Goal: Find specific page/section: Find specific page/section

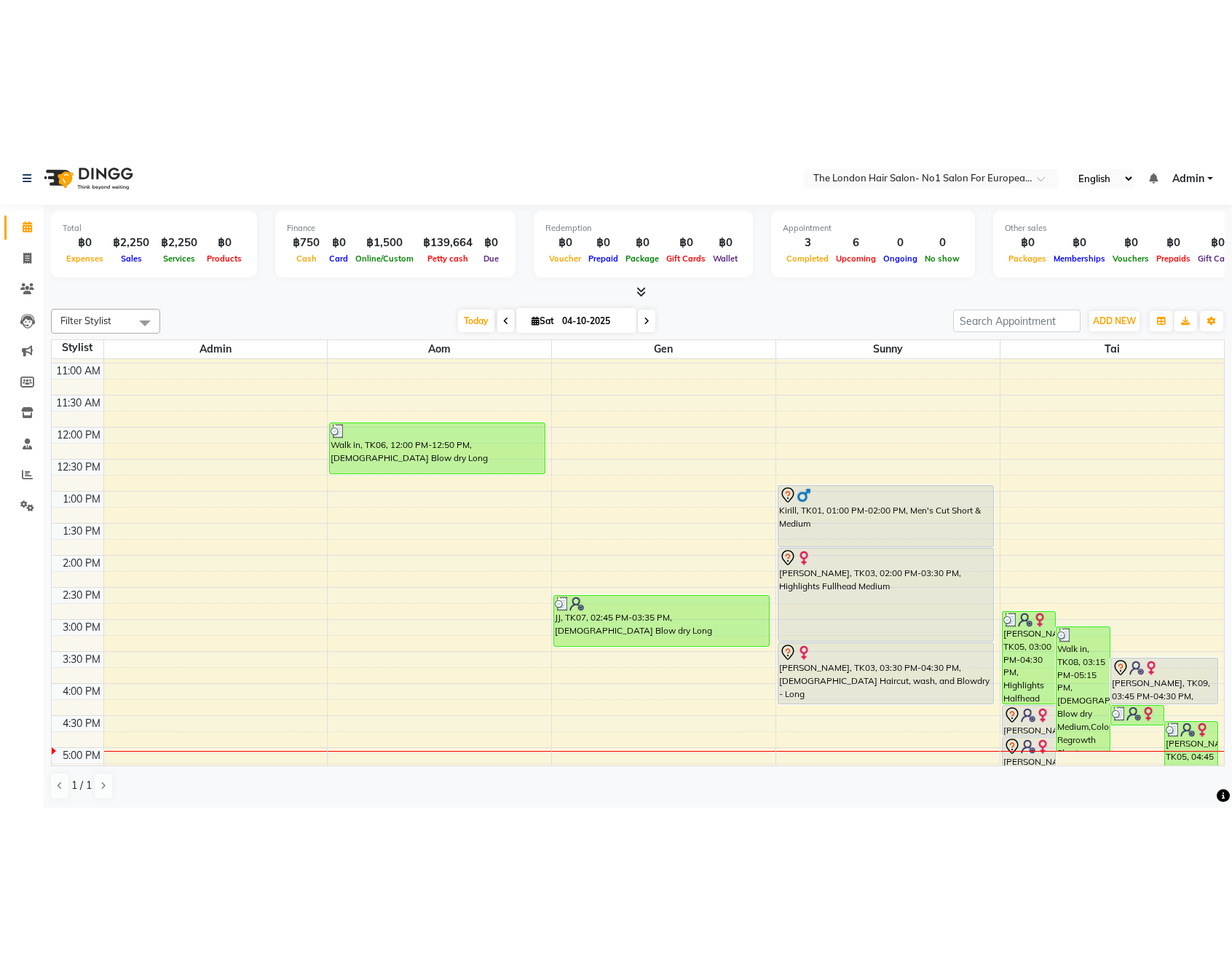
scroll to position [185, 0]
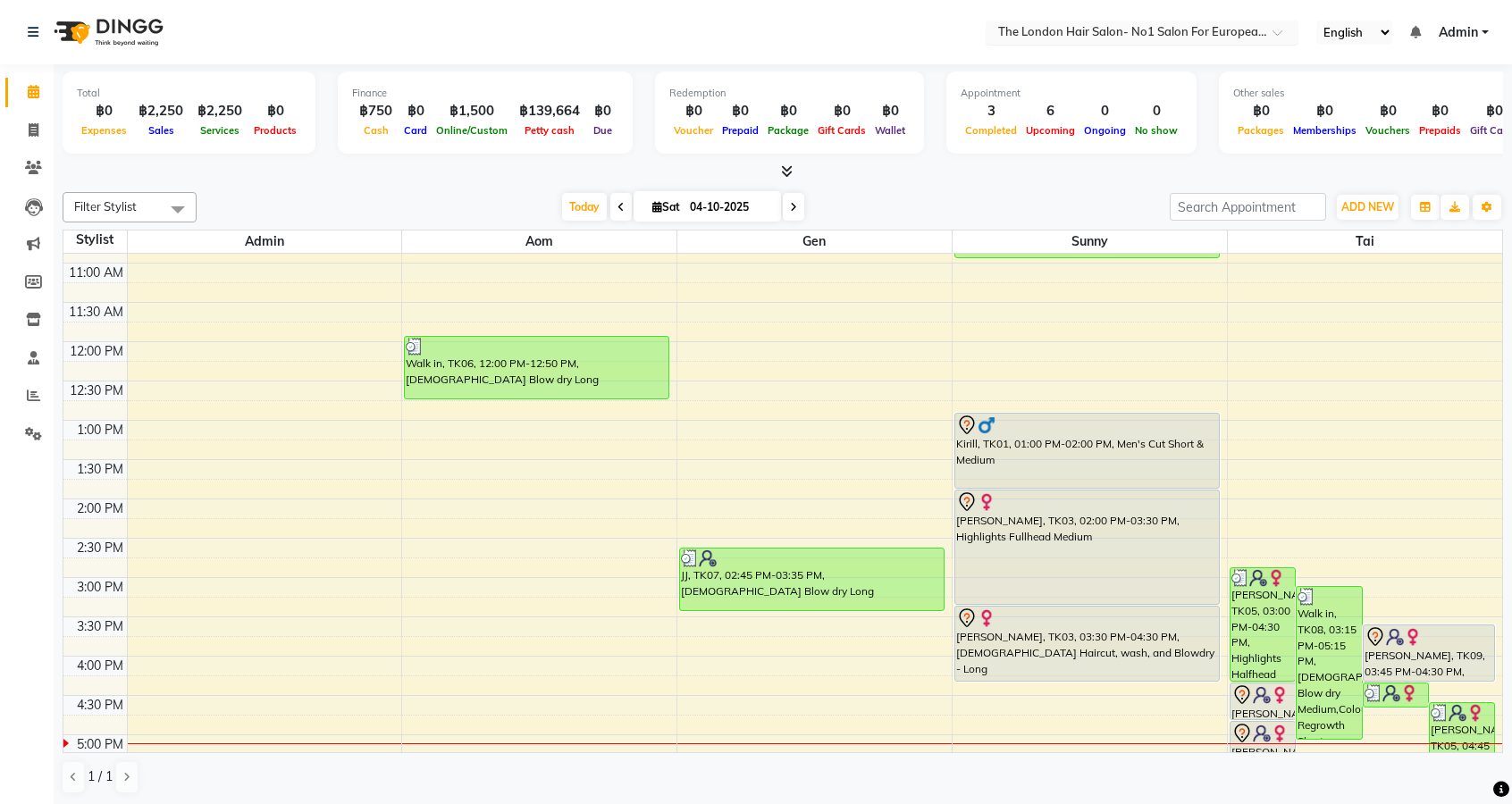
click at [1199, 39] on input "text" at bounding box center [1124, 34] width 259 height 18
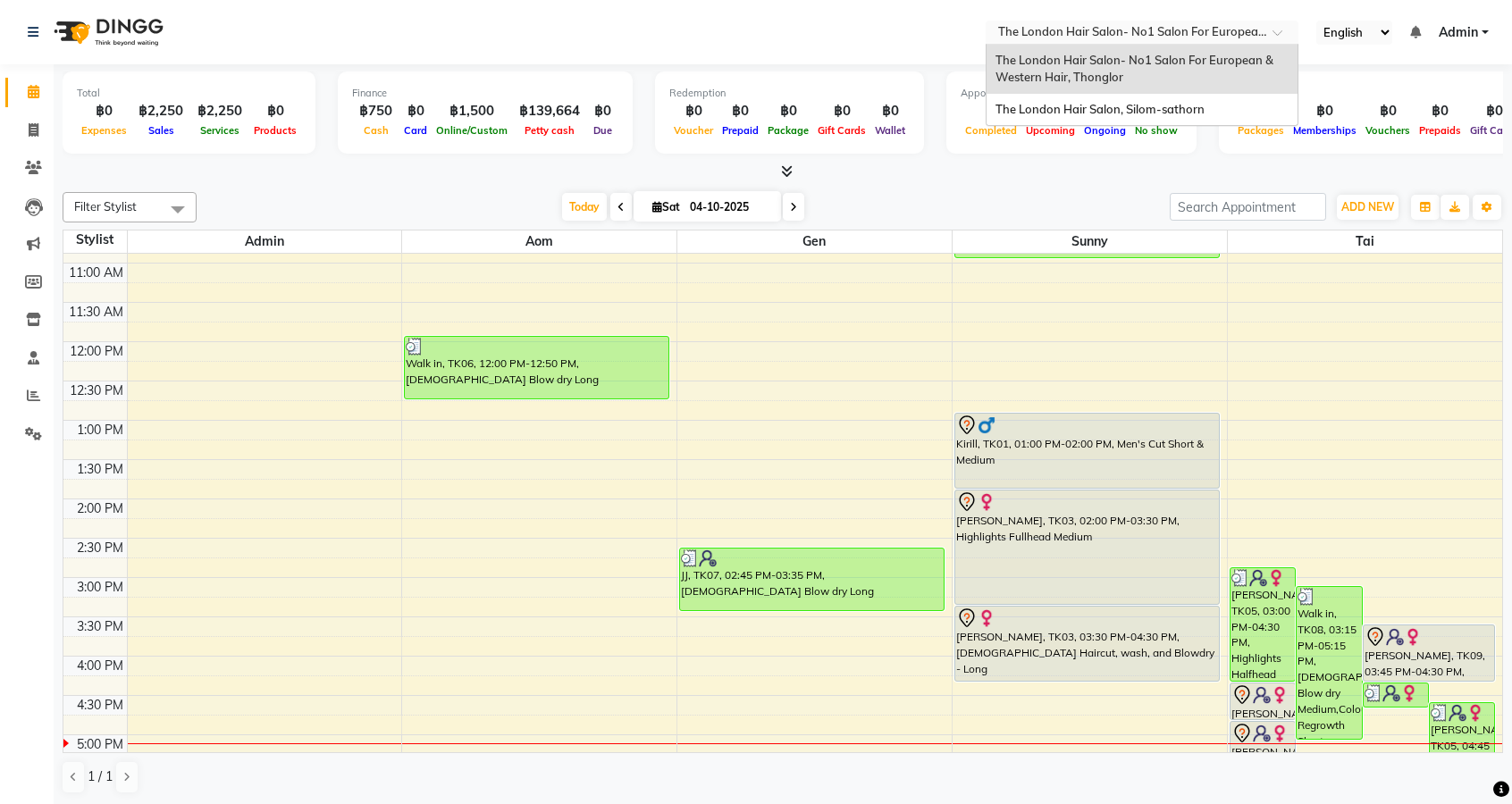
click at [1172, 71] on div "The London Hair Salon- No1 Salon For European & Western Hair, Thonglor" at bounding box center [1141, 69] width 311 height 49
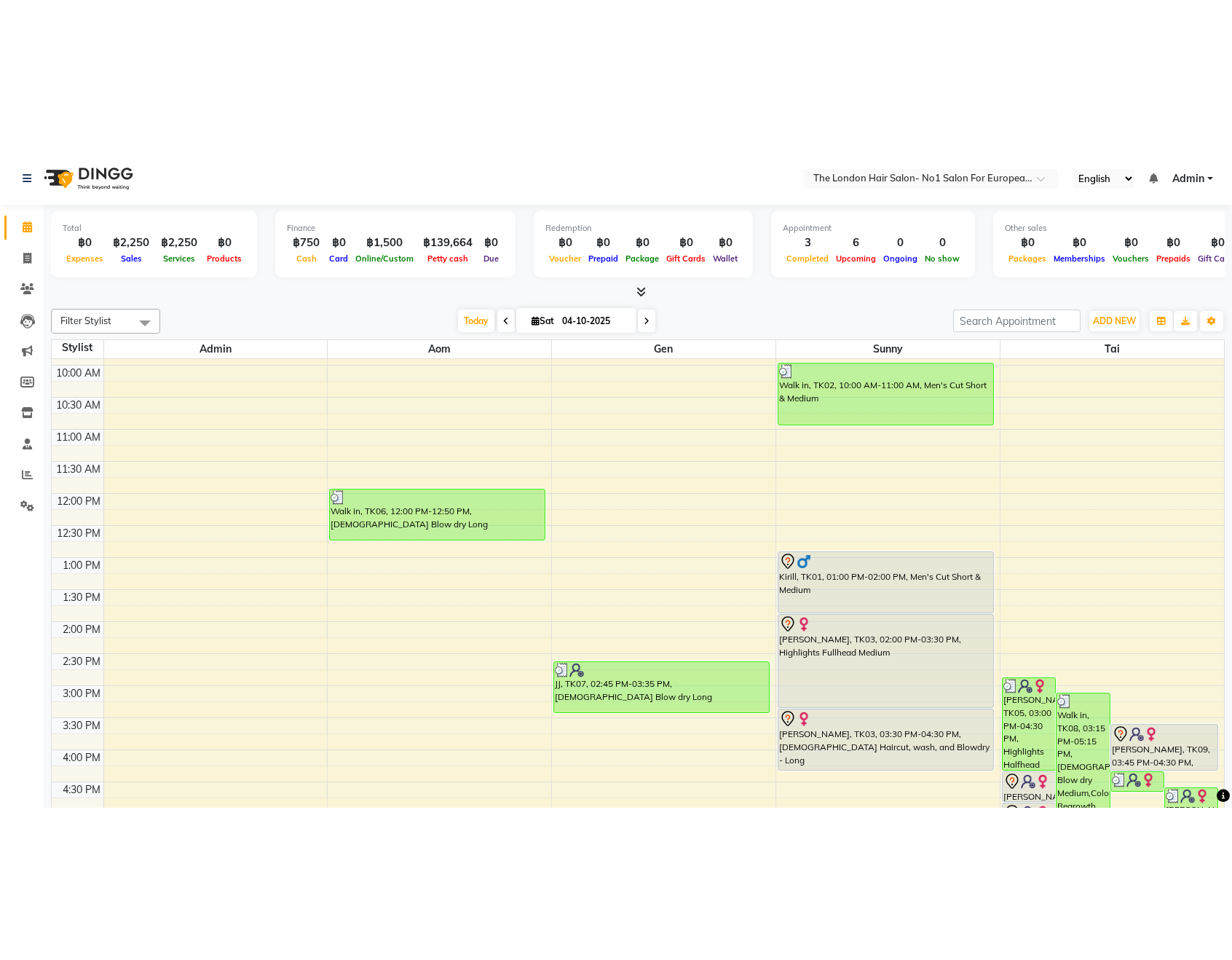
scroll to position [105, 0]
